Goal: Book appointment/travel/reservation

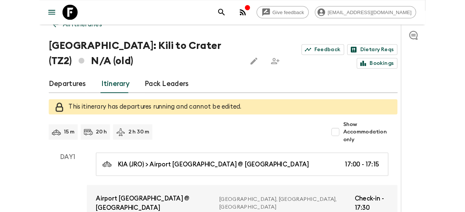
scroll to position [37, 0]
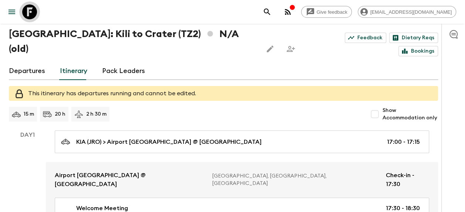
click at [32, 13] on icon at bounding box center [29, 11] width 15 height 15
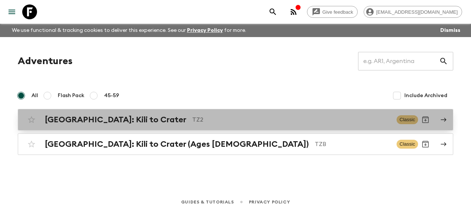
click at [80, 117] on h2 "[GEOGRAPHIC_DATA]: Kili to Crater" at bounding box center [115, 120] width 141 height 10
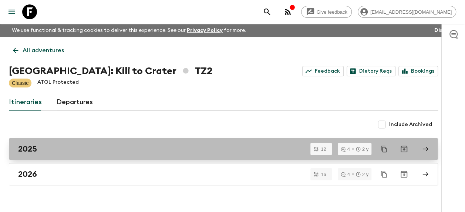
click at [23, 144] on h2 "2025" at bounding box center [27, 149] width 19 height 10
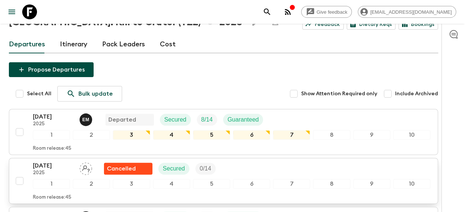
scroll to position [74, 0]
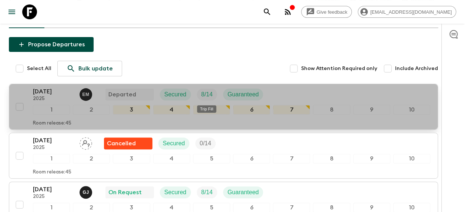
click at [202, 93] on p "8 / 14" at bounding box center [206, 94] width 11 height 9
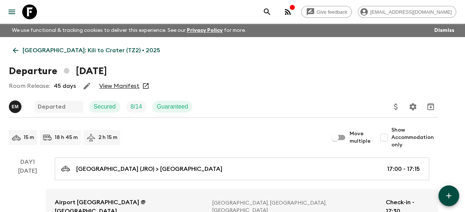
click at [123, 86] on link "View Manifest" at bounding box center [119, 85] width 40 height 7
